Goal: Information Seeking & Learning: Learn about a topic

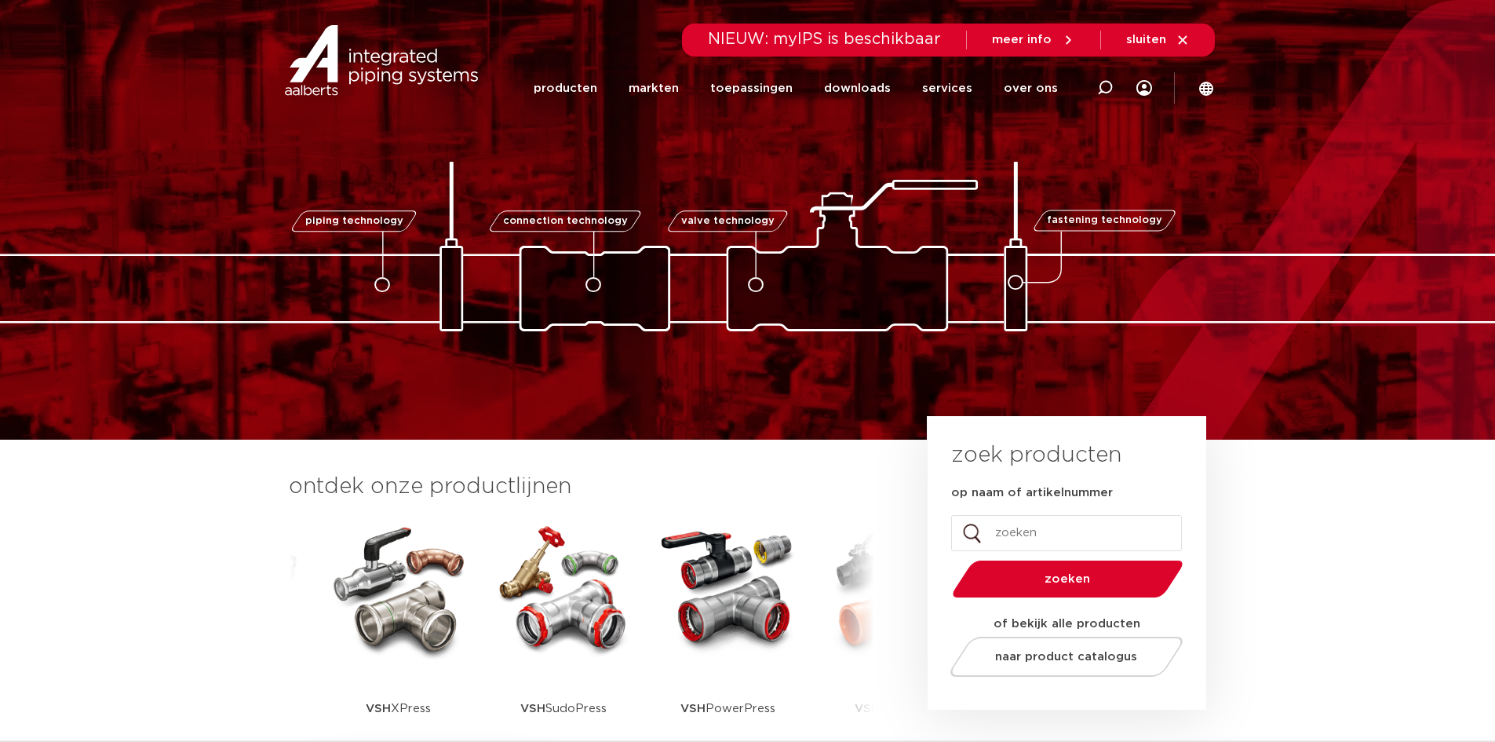
click at [393, 612] on img at bounding box center [398, 588] width 141 height 141
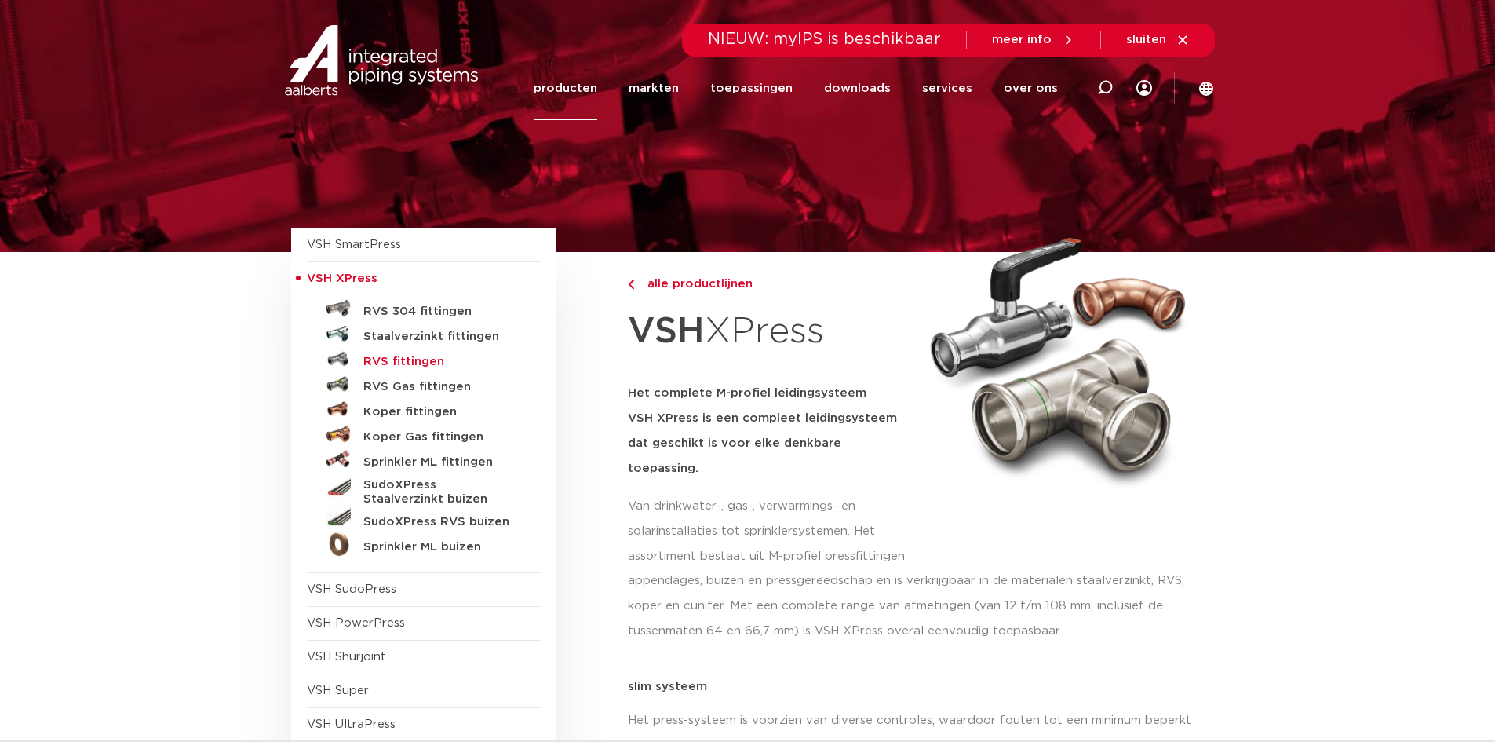
click at [410, 362] on h5 "RVS fittingen" at bounding box center [440, 362] width 155 height 14
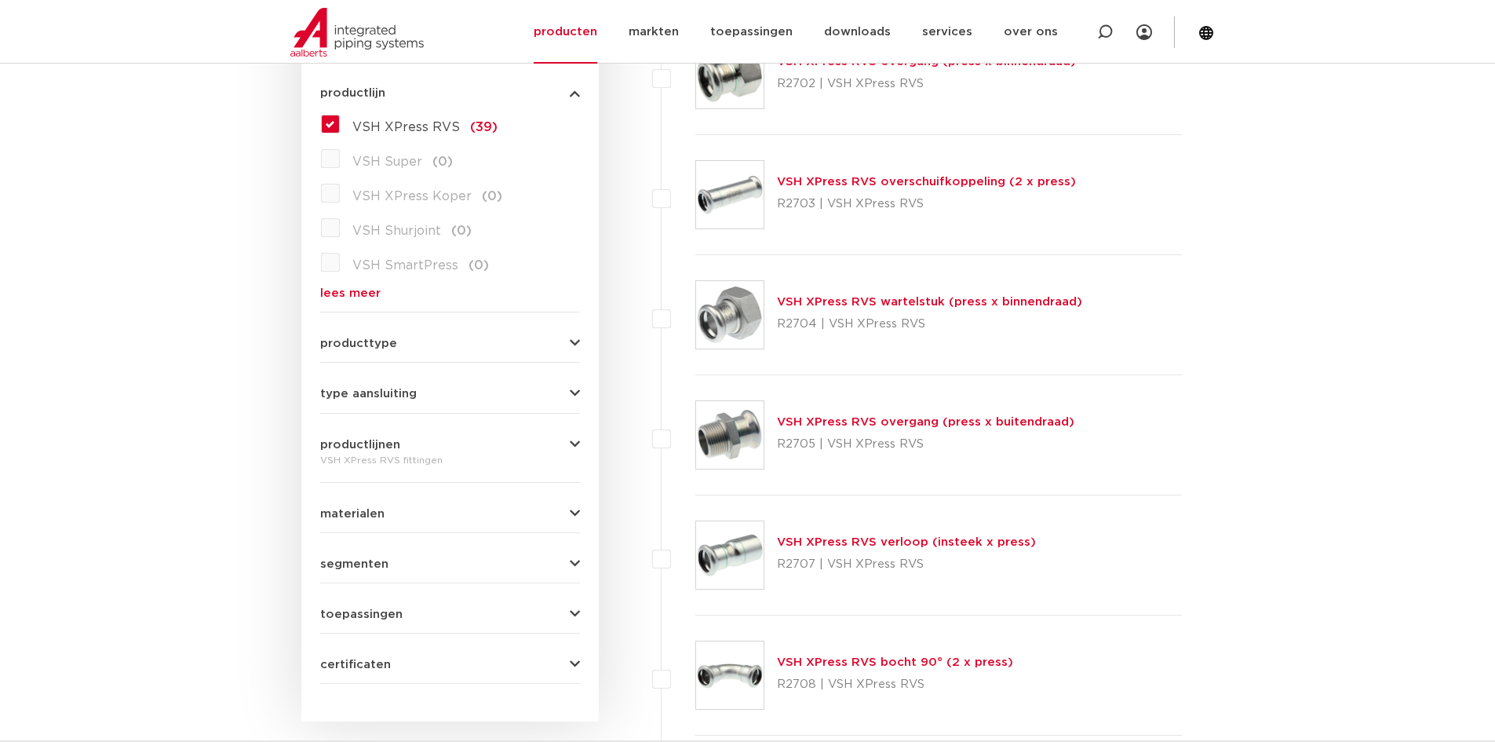
scroll to position [471, 0]
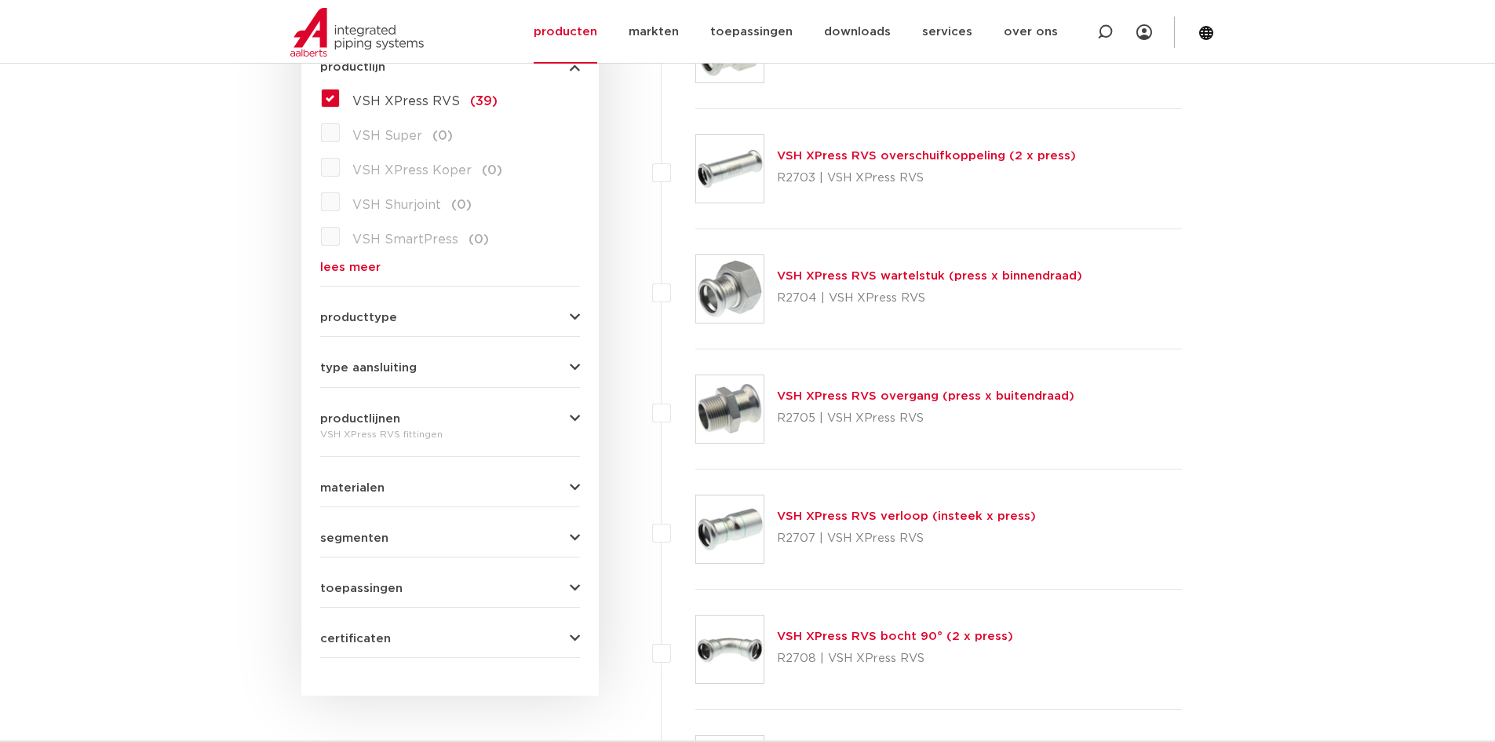
click at [929, 406] on p "R2705 | VSH XPress RVS" at bounding box center [925, 418] width 297 height 25
click at [932, 397] on link "VSH XPress RVS overgang (press x buitendraad)" at bounding box center [925, 396] width 297 height 12
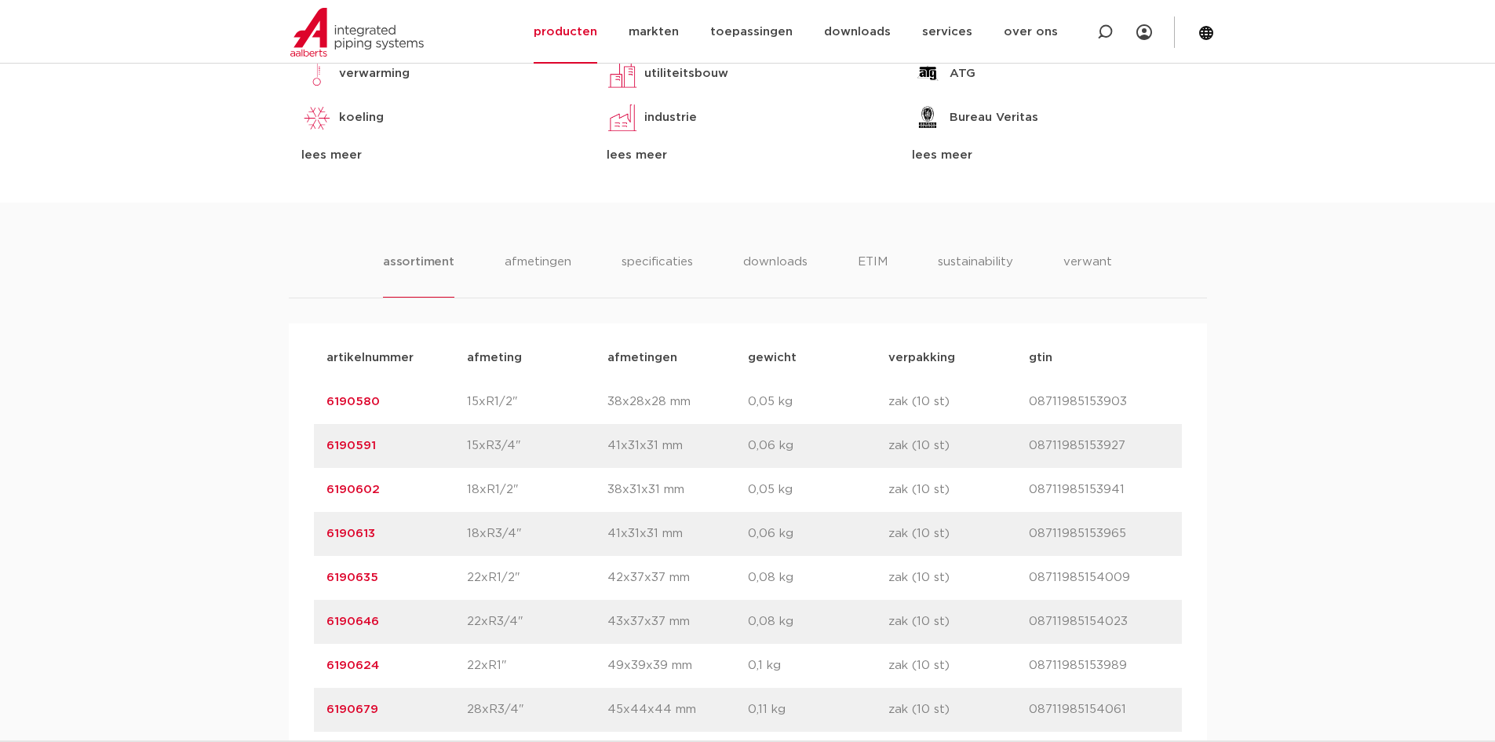
scroll to position [942, 0]
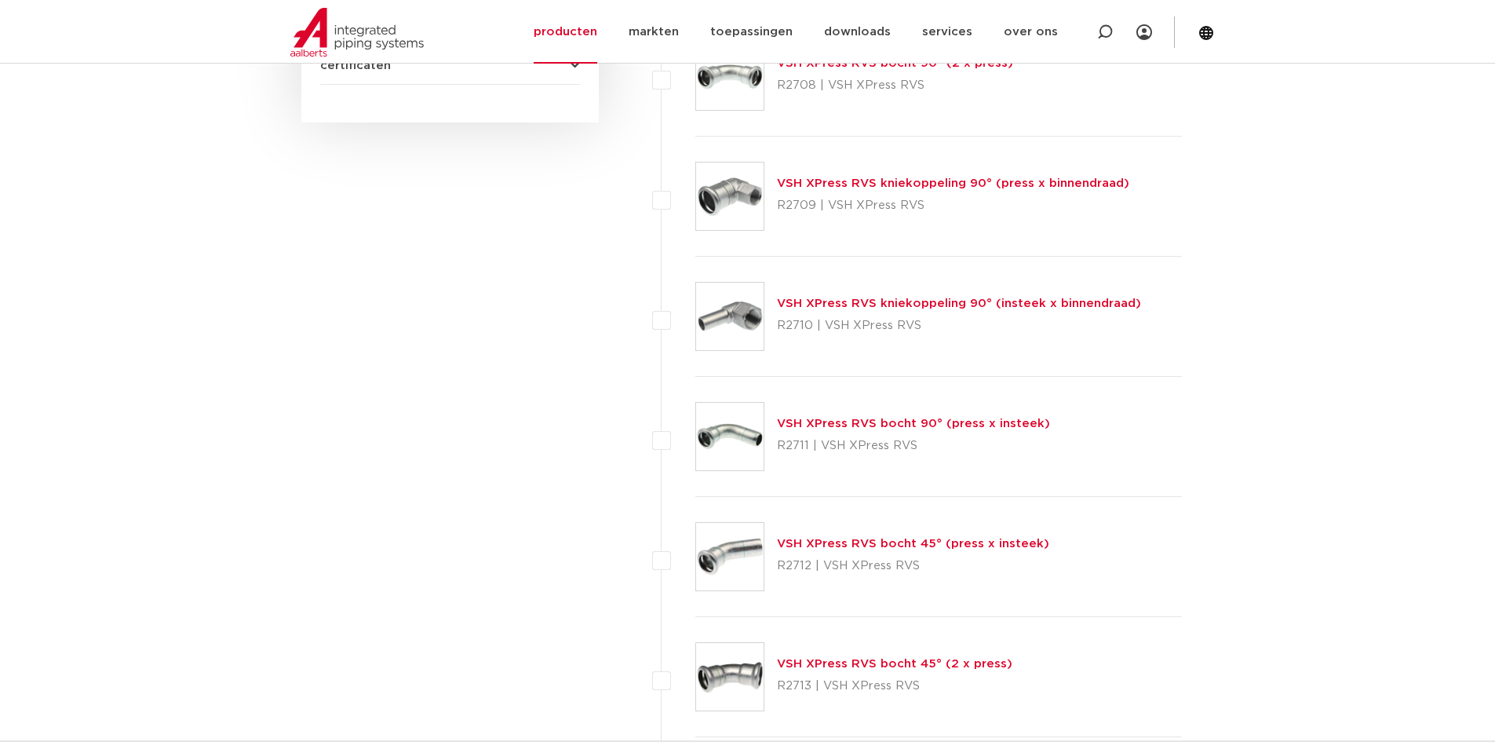
scroll to position [1099, 0]
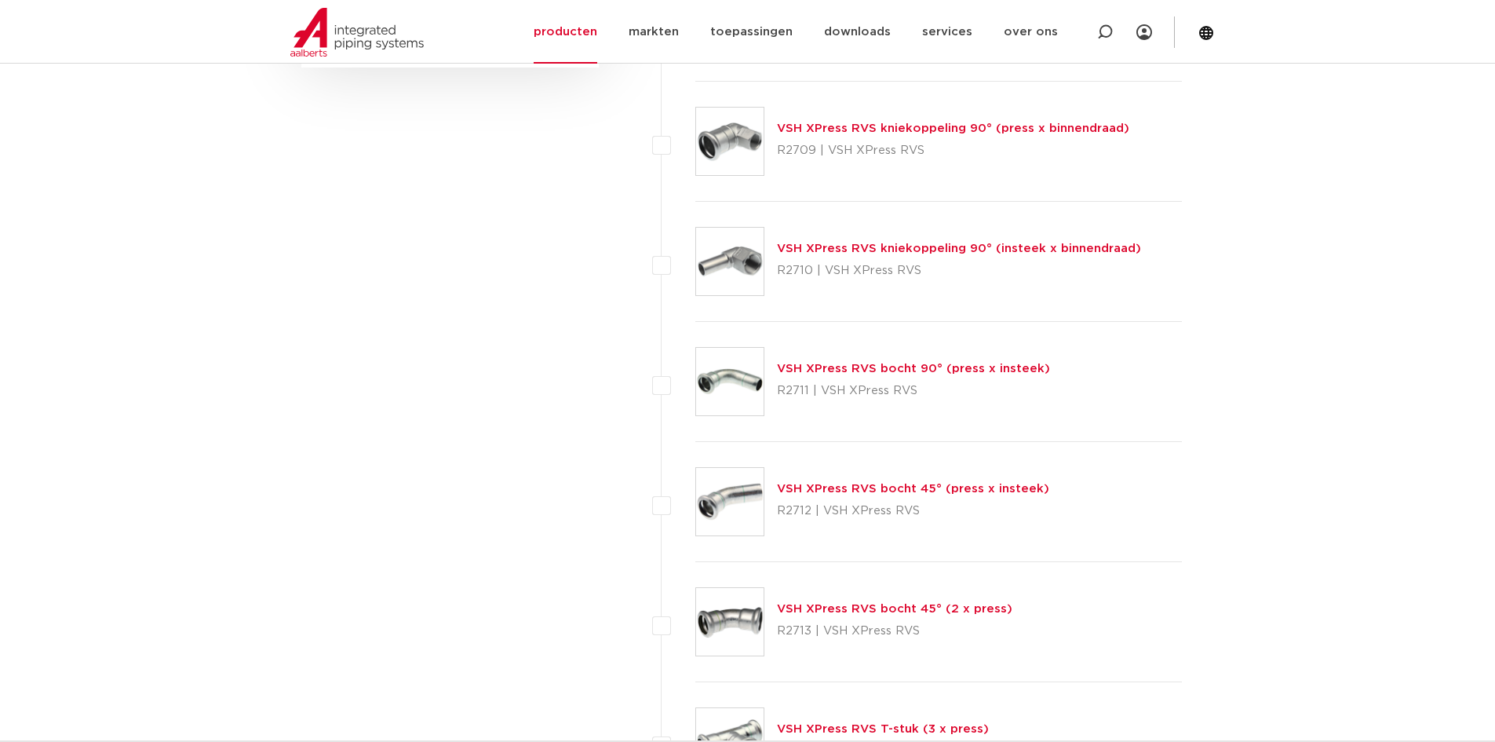
click at [913, 487] on link "VSH XPress RVS bocht 45° (press x insteek)" at bounding box center [913, 489] width 272 height 12
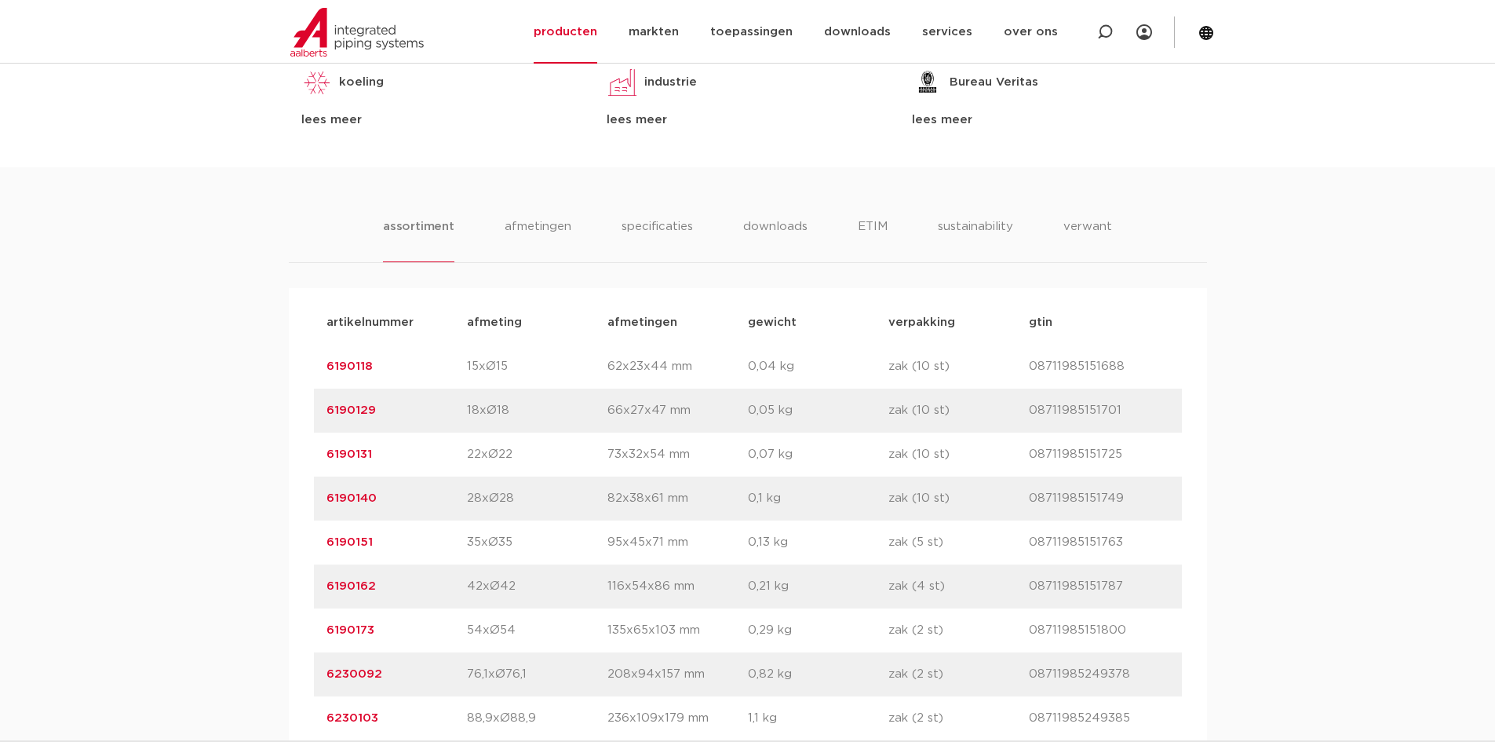
scroll to position [863, 0]
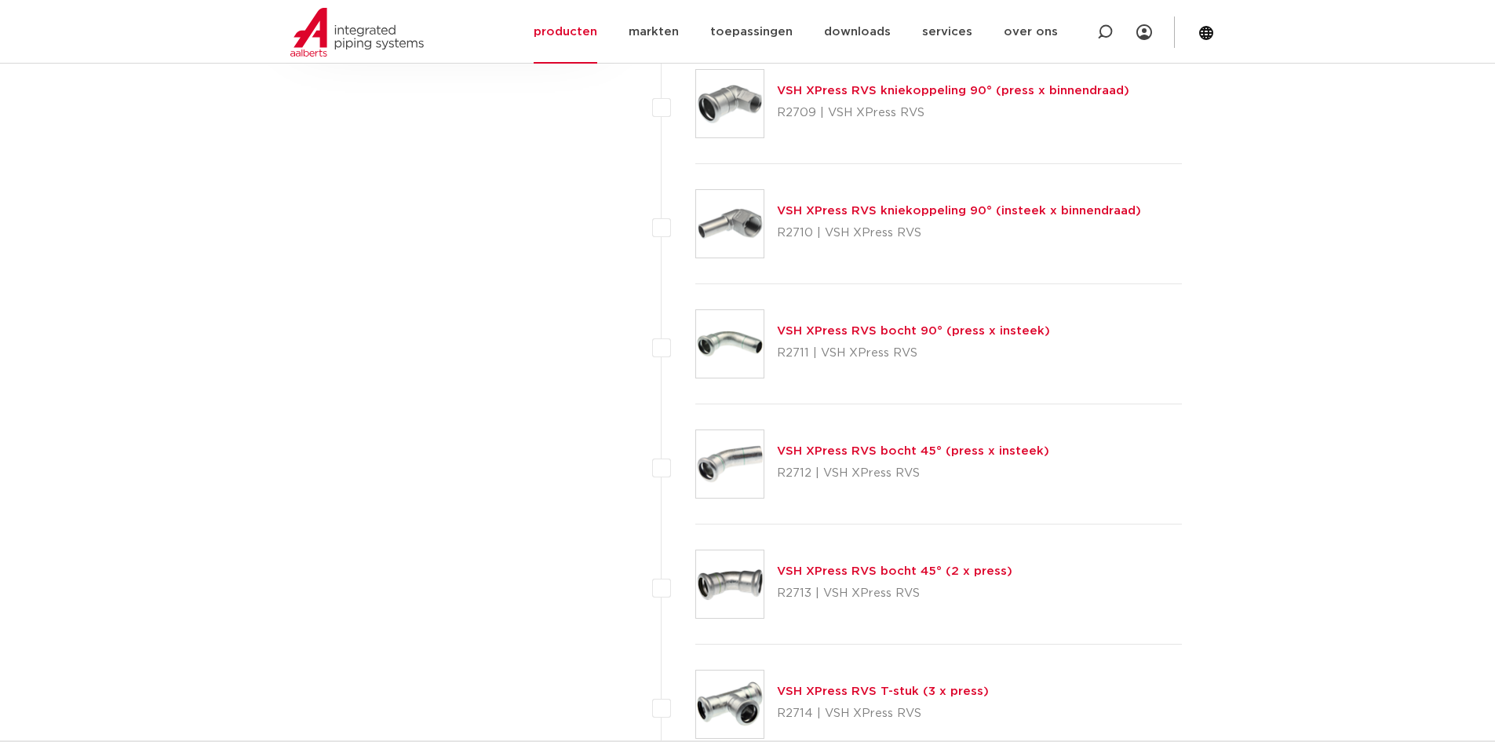
click at [885, 576] on link "VSH XPress RVS bocht 45° (2 x press)" at bounding box center [894, 571] width 235 height 12
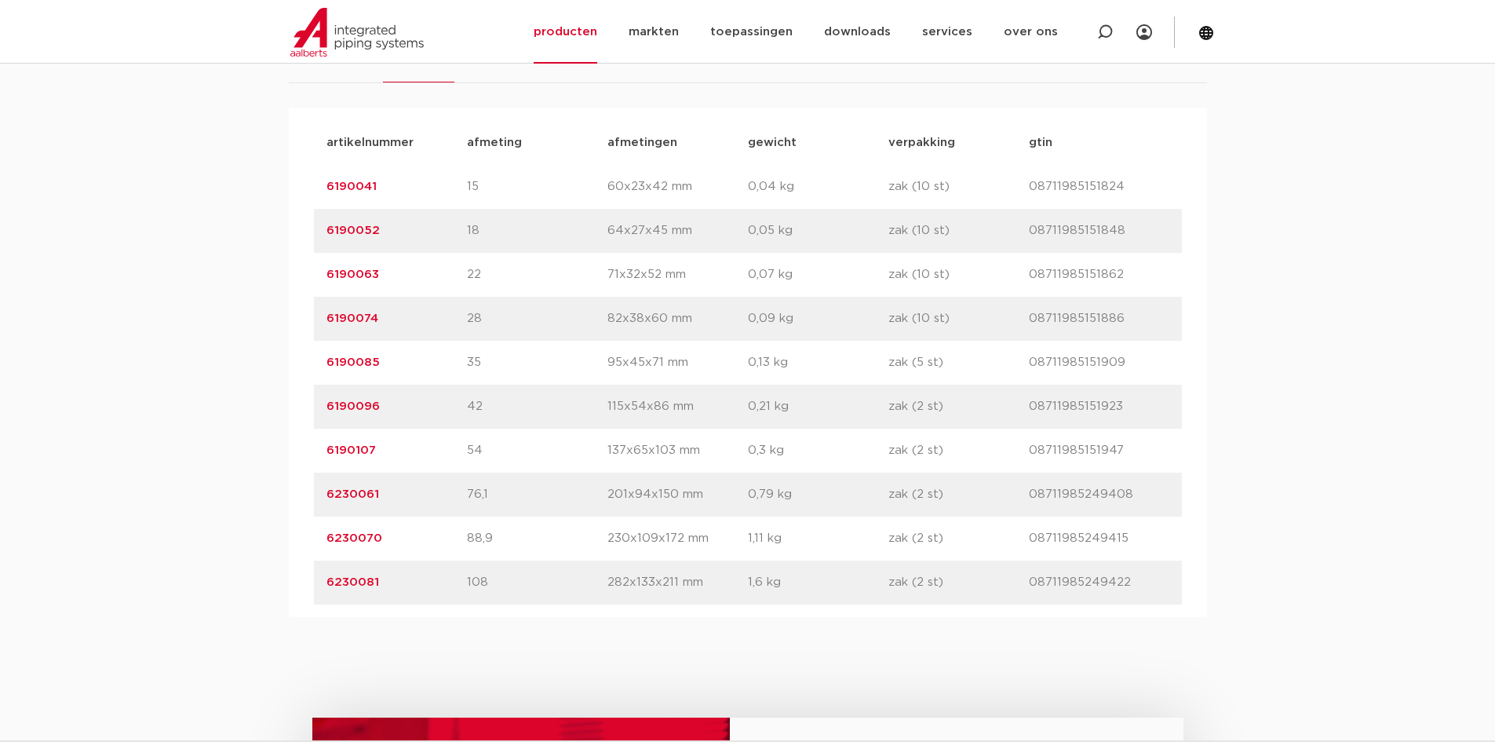
scroll to position [1020, 0]
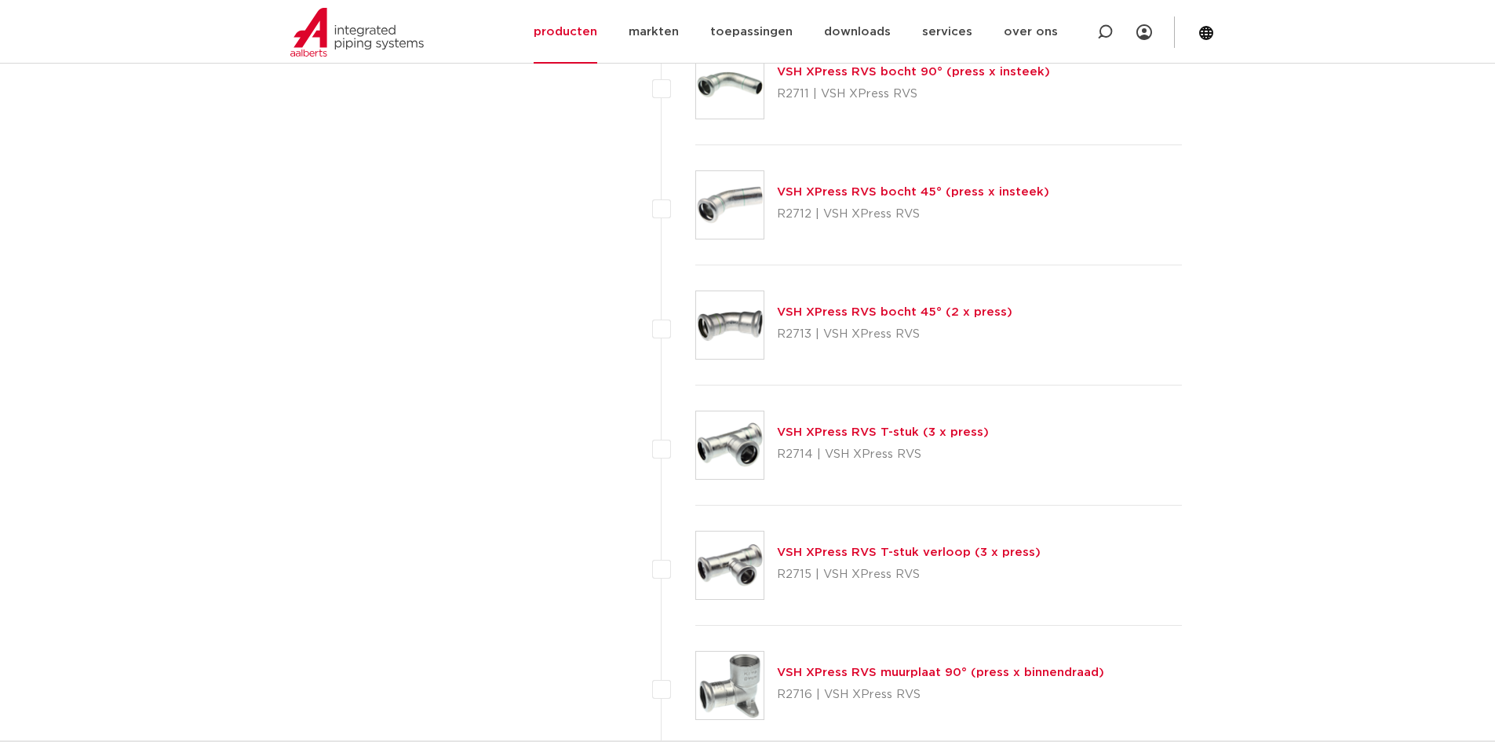
scroll to position [1450, 0]
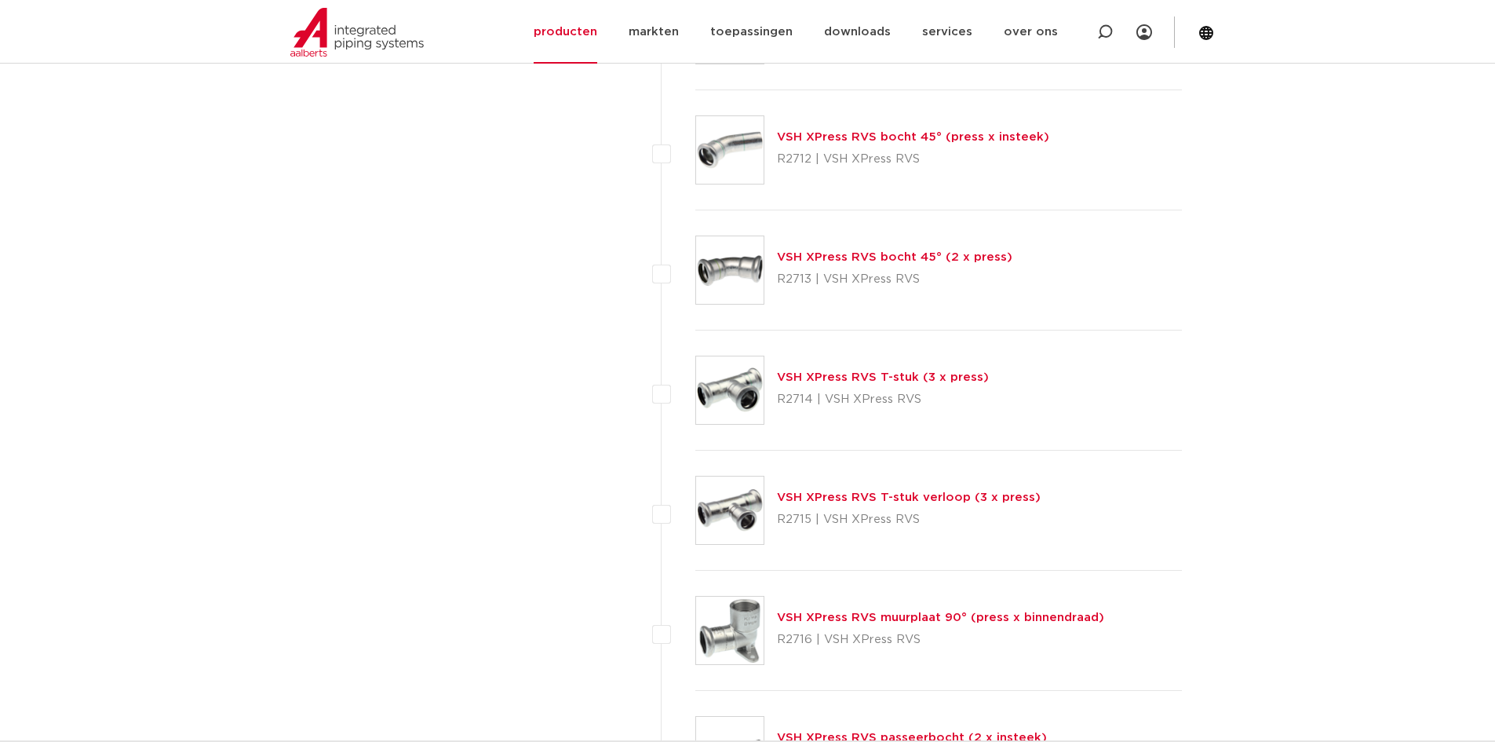
click at [896, 493] on link "VSH XPress RVS T-stuk verloop (3 x press)" at bounding box center [909, 497] width 264 height 12
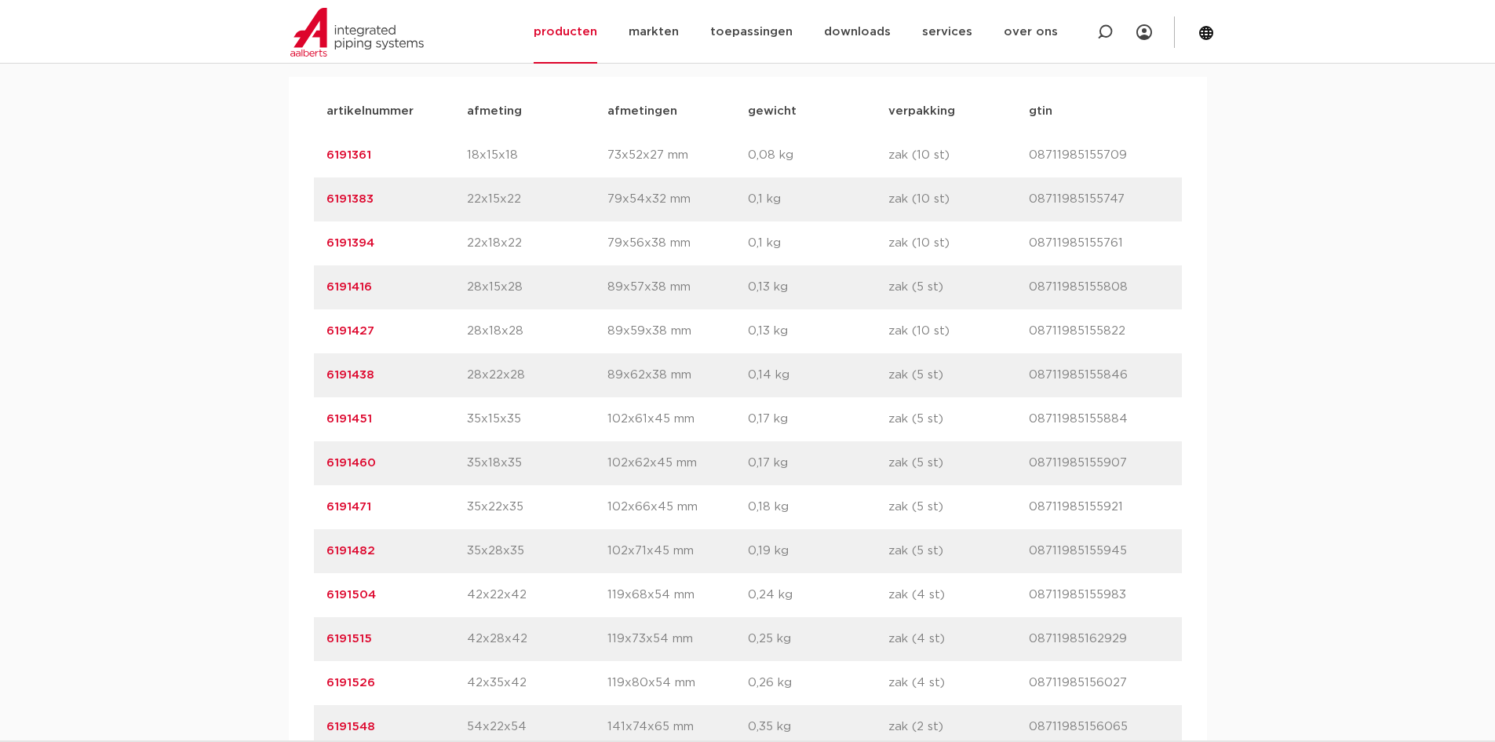
scroll to position [1020, 0]
